Goal: Navigation & Orientation: Find specific page/section

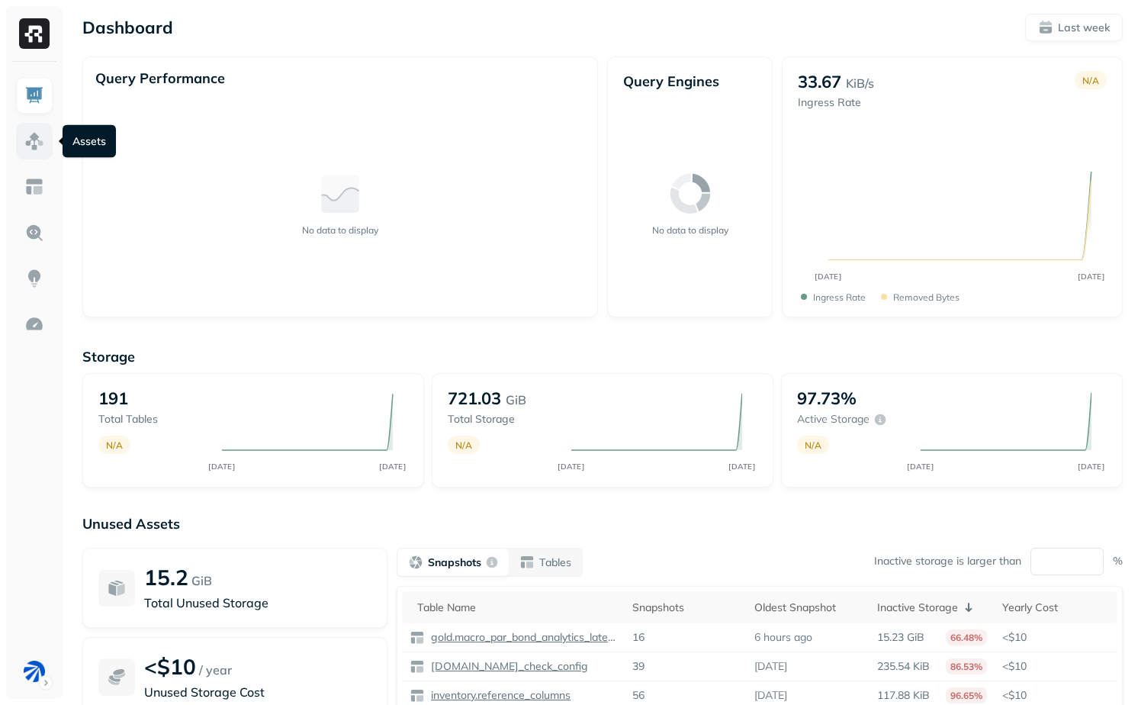
click at [35, 137] on img at bounding box center [34, 141] width 20 height 20
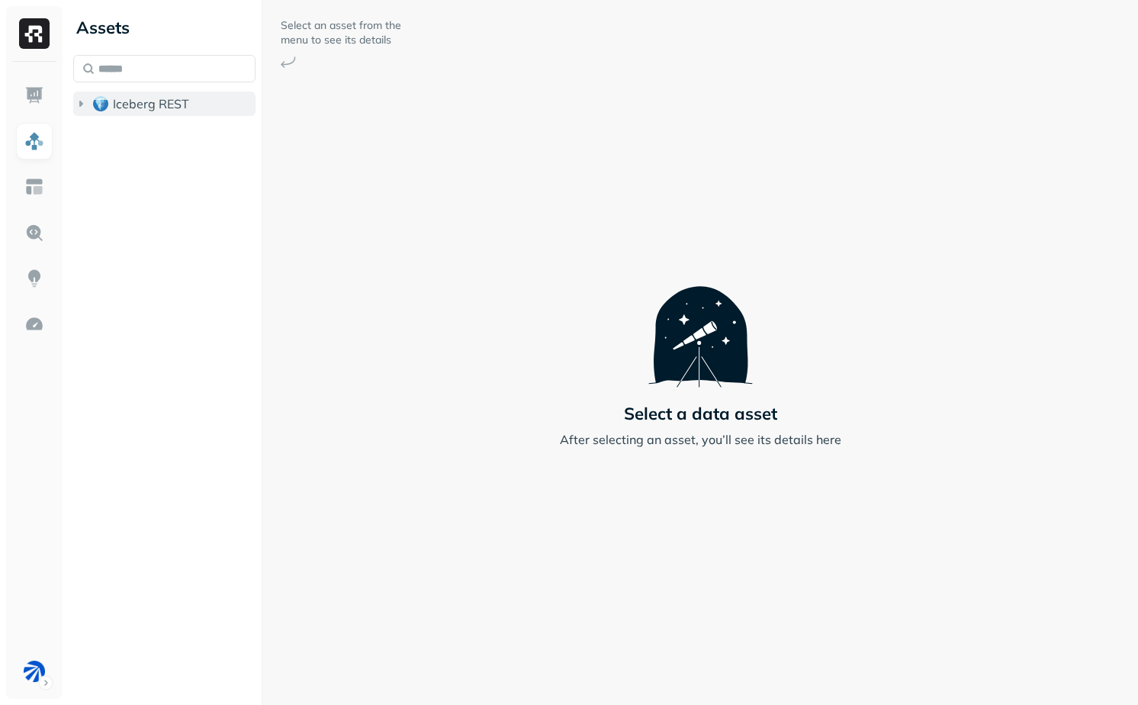
click at [121, 101] on span "Iceberg REST" at bounding box center [151, 103] width 76 height 15
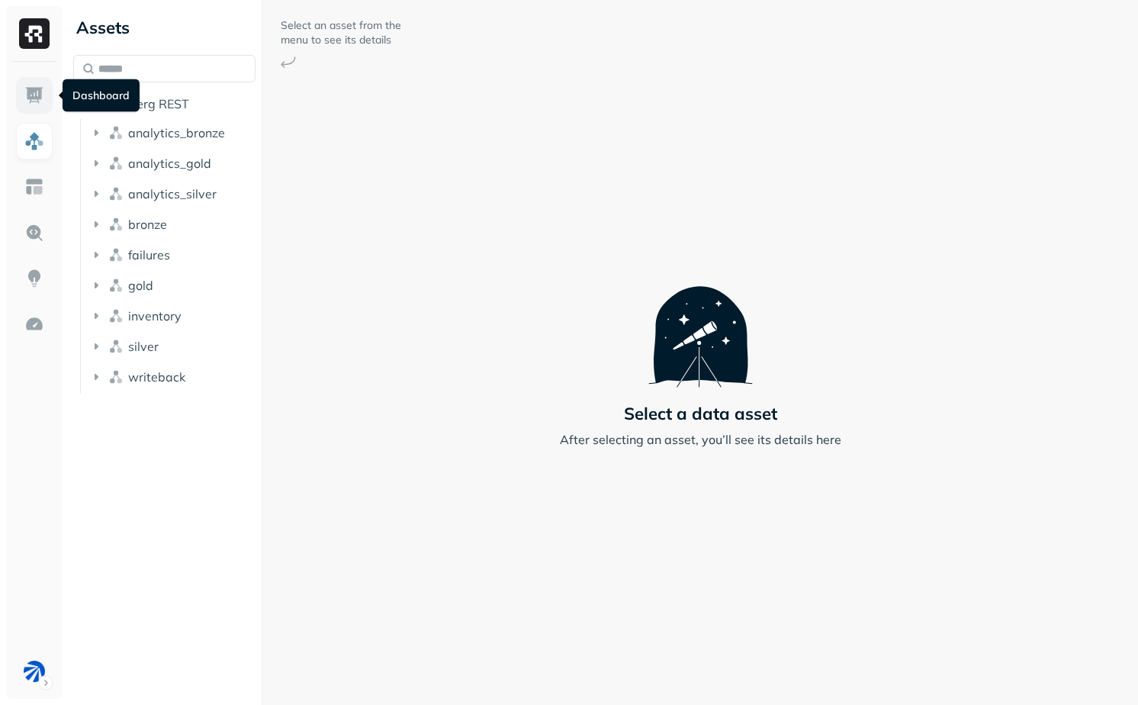
click at [40, 105] on img at bounding box center [34, 95] width 20 height 20
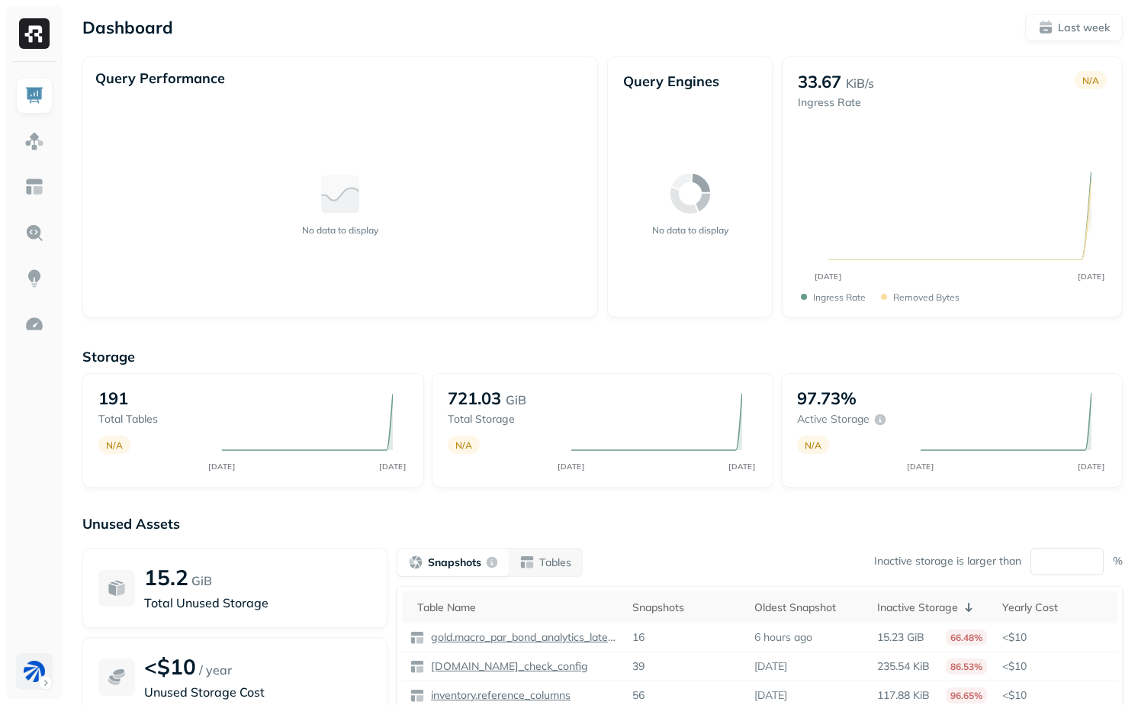
click at [47, 686] on html "Dashboard Last week Query Performance No data to display Query Engines No data …" at bounding box center [569, 424] width 1138 height 849
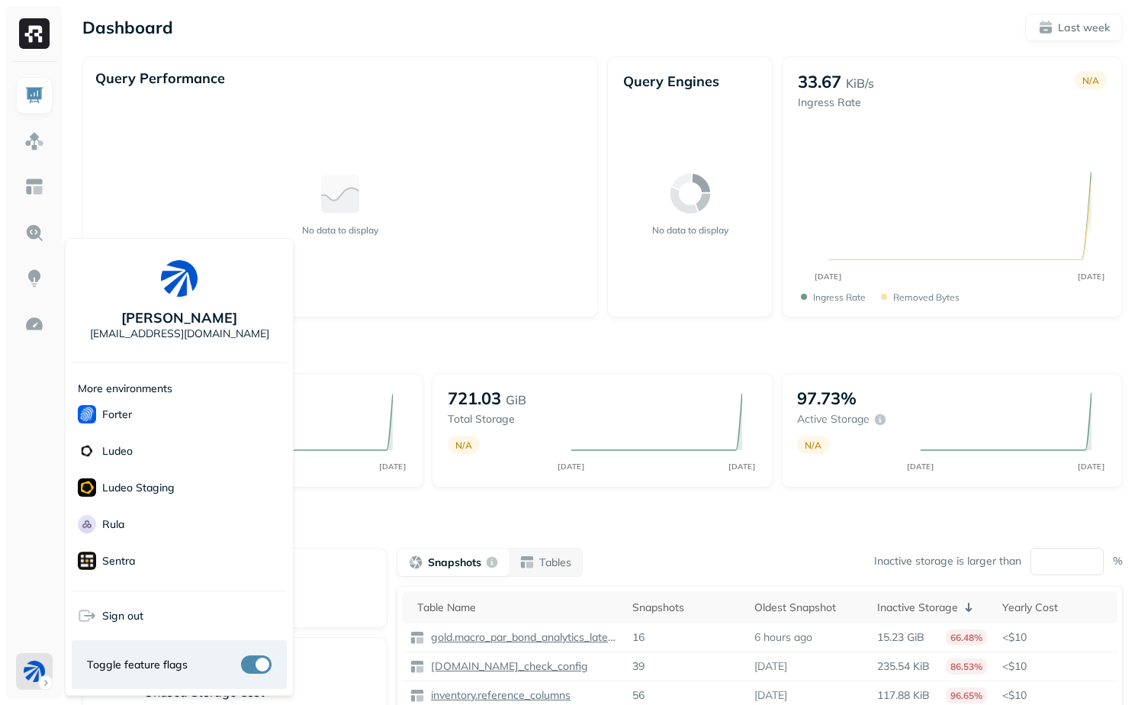
scroll to position [367, 0]
click at [361, 510] on html "Dashboard Last week Query Performance No data to display Query Engines No data …" at bounding box center [569, 424] width 1138 height 849
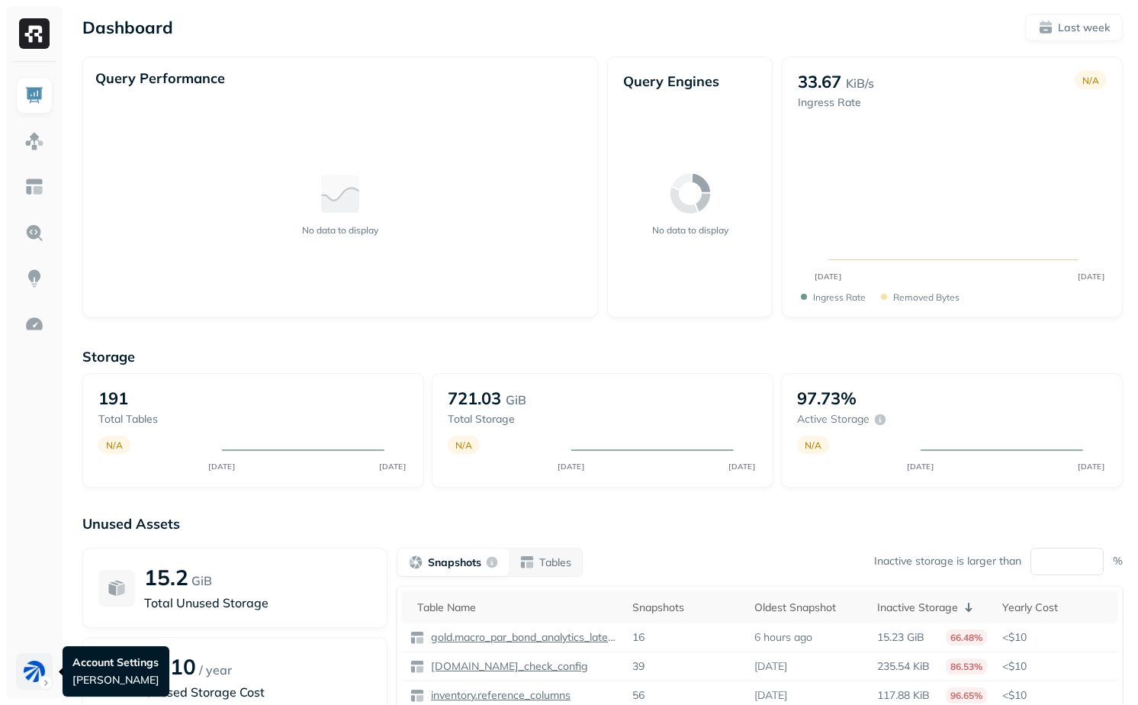
click at [31, 681] on html "Dashboard Last week Query Performance No data to display Query Engines No data …" at bounding box center [569, 424] width 1138 height 849
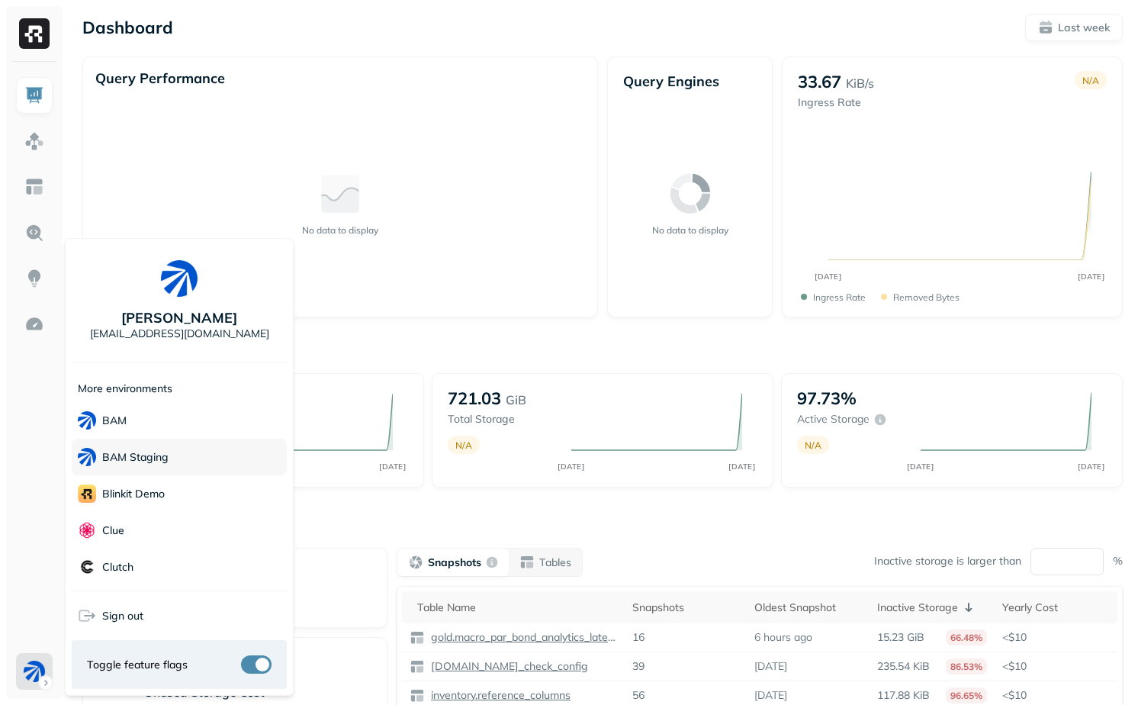
click at [177, 470] on div "BAM Staging" at bounding box center [179, 457] width 215 height 37
click at [394, 514] on html "Dashboard Last week Query Performance No data to display Query Engines No data …" at bounding box center [569, 424] width 1138 height 849
